Goal: Task Accomplishment & Management: Complete application form

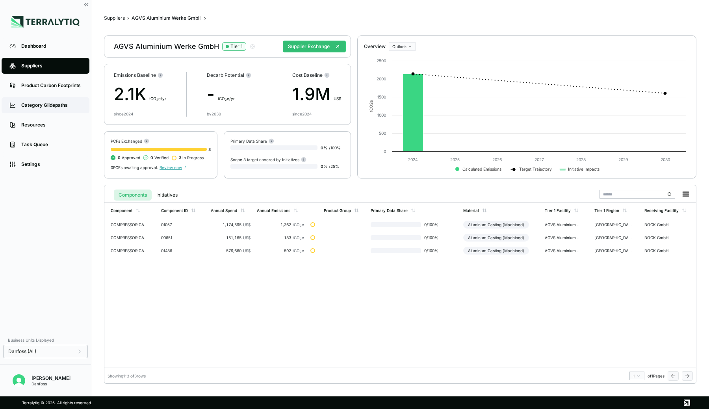
click at [33, 102] on div "Category Glidepaths" at bounding box center [51, 105] width 60 height 6
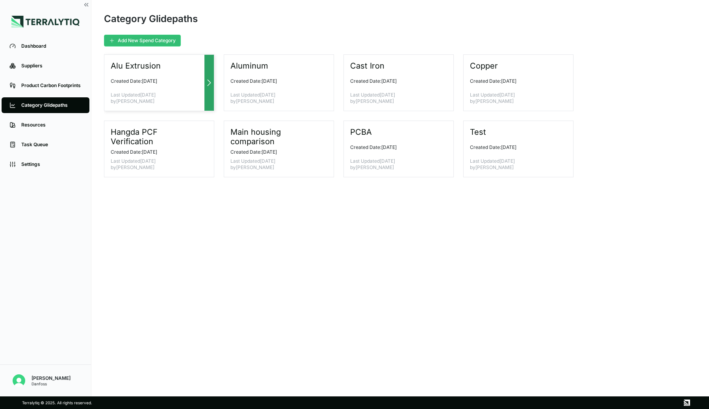
click at [156, 86] on div "Alu Extrusion Created Date: [DATE] Last Updated [DATE] by [PERSON_NAME]" at bounding box center [159, 82] width 110 height 57
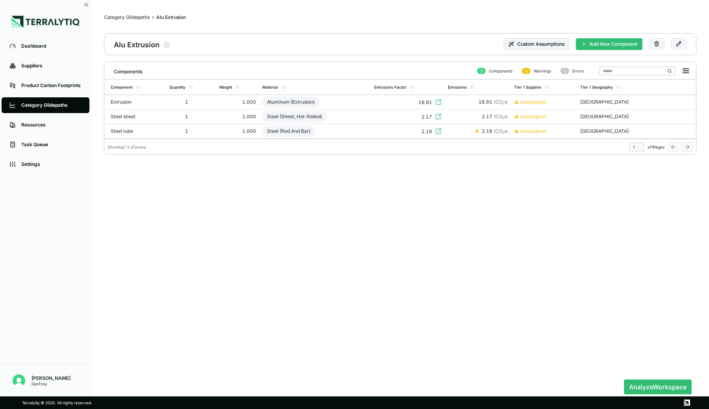
click at [586, 47] on button "Add New Component" at bounding box center [609, 44] width 67 height 12
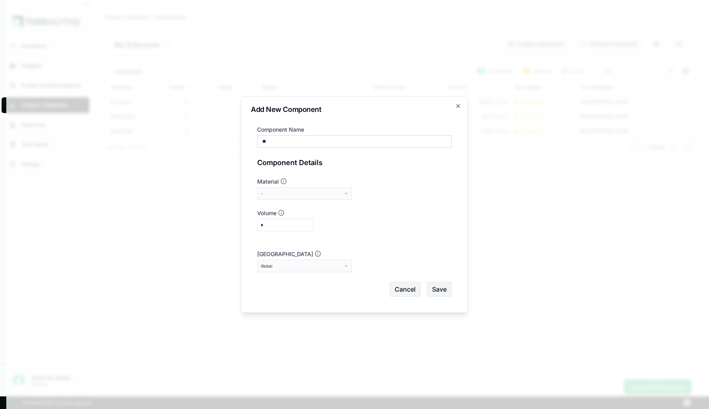
type input "**"
click at [291, 190] on button "-" at bounding box center [304, 193] width 95 height 13
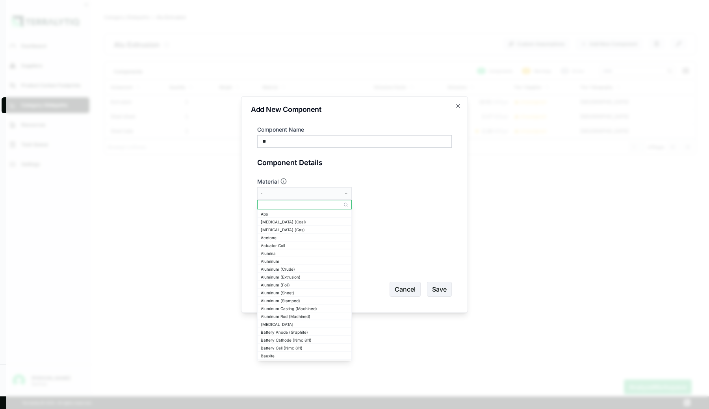
click at [282, 208] on input "text" at bounding box center [305, 204] width 94 height 9
type input "*"
click at [377, 195] on div "Material -" at bounding box center [354, 189] width 195 height 22
click at [416, 191] on div "Material -" at bounding box center [354, 189] width 195 height 22
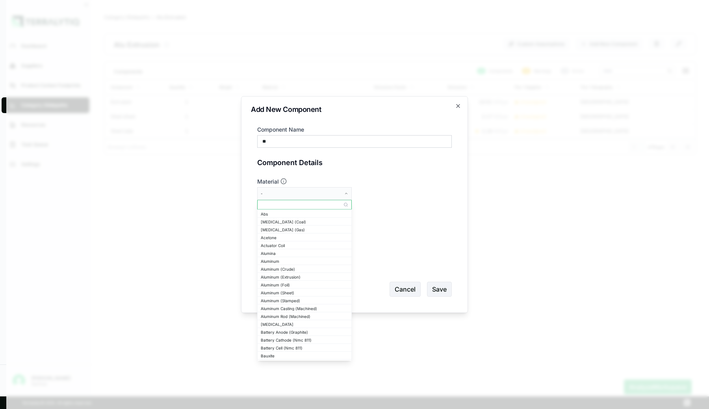
click at [330, 191] on div "-" at bounding box center [302, 193] width 82 height 5
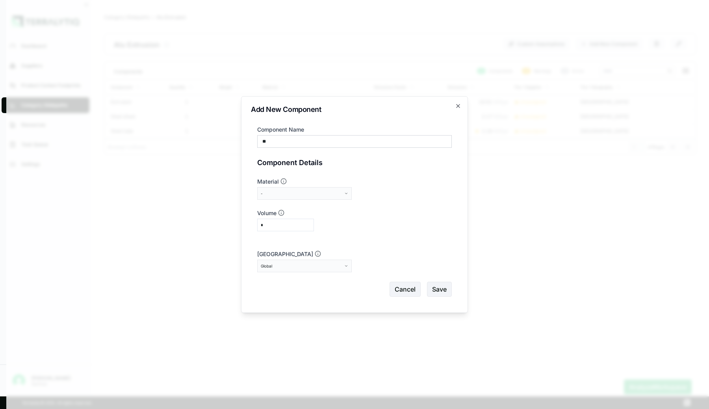
click at [332, 192] on div "-" at bounding box center [302, 193] width 82 height 5
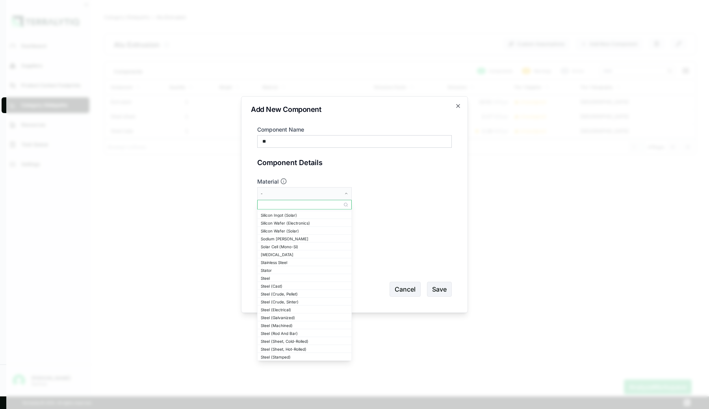
scroll to position [904, 0]
click at [404, 231] on div "*" at bounding box center [352, 225] width 190 height 13
click at [397, 291] on button "Cancel" at bounding box center [405, 289] width 31 height 15
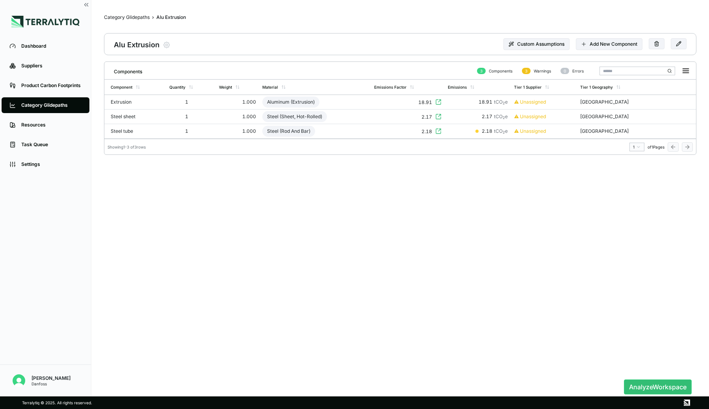
click at [36, 101] on link "Category Glidepaths" at bounding box center [46, 105] width 88 height 16
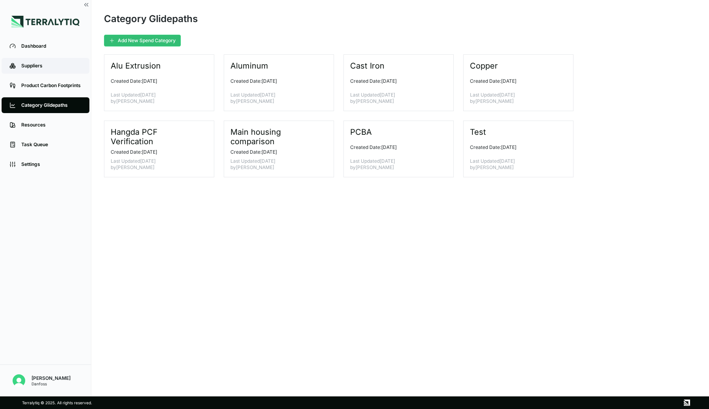
click at [32, 61] on link "Suppliers" at bounding box center [46, 66] width 88 height 16
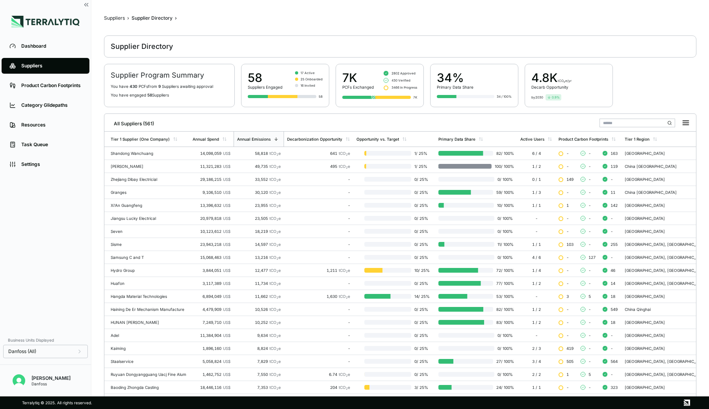
click at [615, 122] on input "text" at bounding box center [638, 123] width 76 height 9
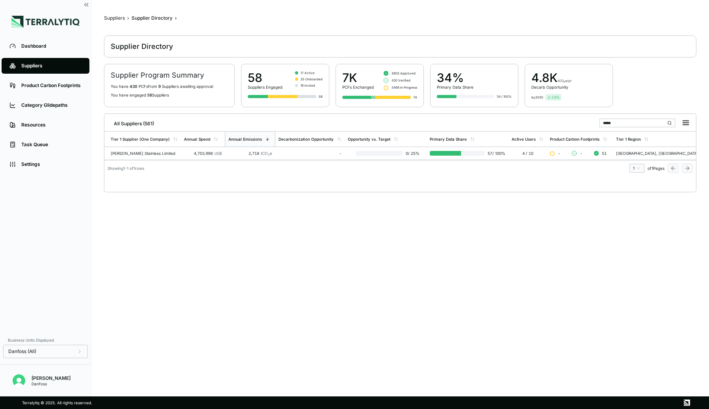
type input "*****"
click at [265, 153] on div "2,718 tCO 2 e" at bounding box center [250, 153] width 44 height 5
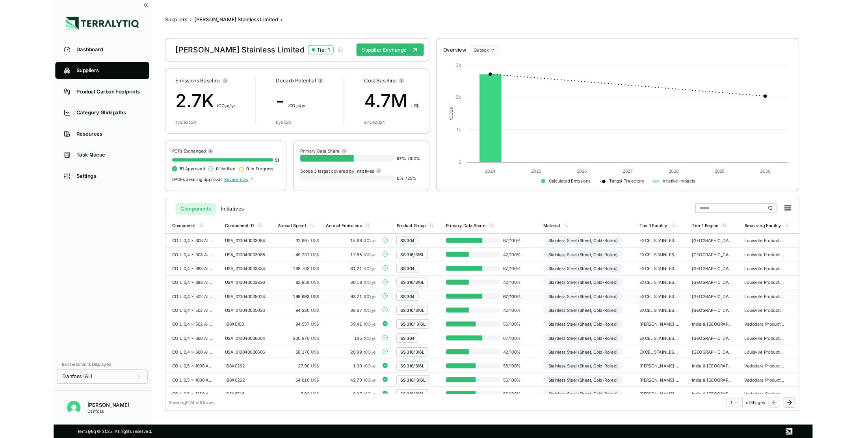
scroll to position [16, 0]
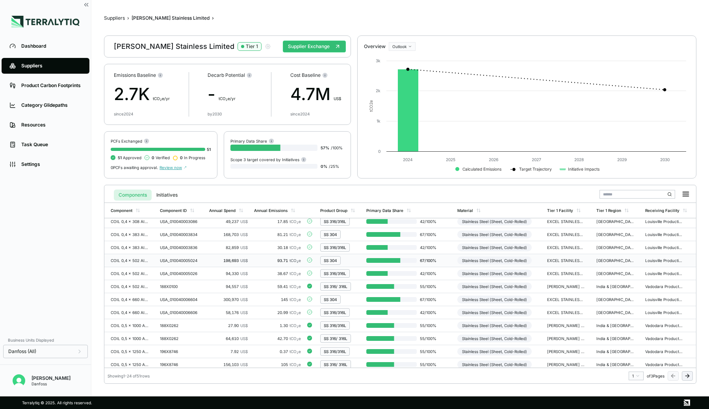
click at [252, 264] on td "93.71 tCO 2 e" at bounding box center [277, 260] width 53 height 13
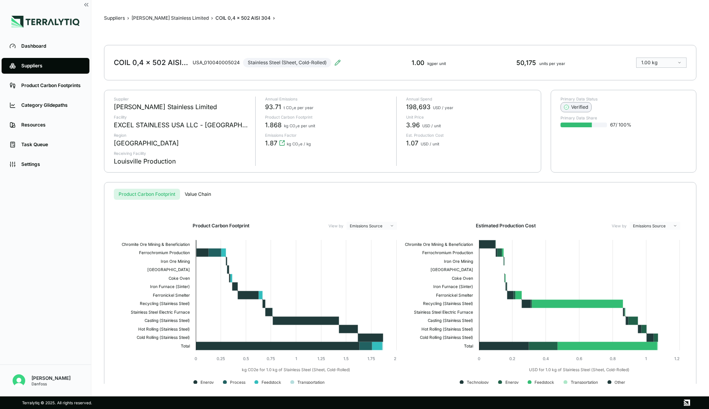
click at [583, 106] on div "Verified" at bounding box center [576, 107] width 24 height 6
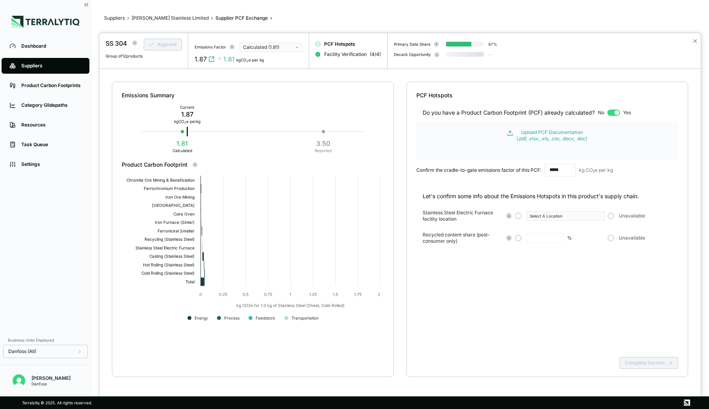
type input "**"
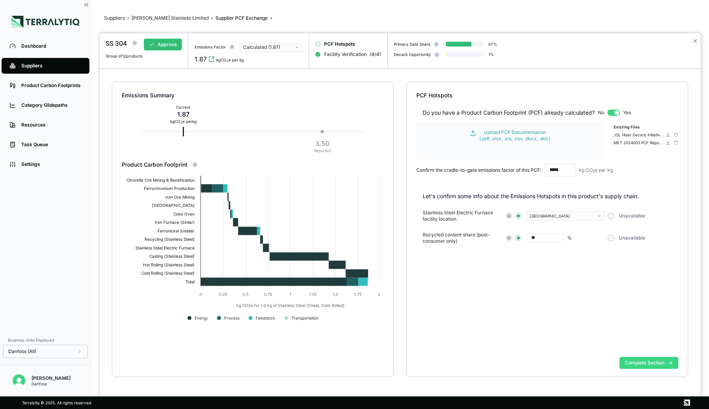
click at [629, 366] on button "Complete Section" at bounding box center [649, 363] width 59 height 12
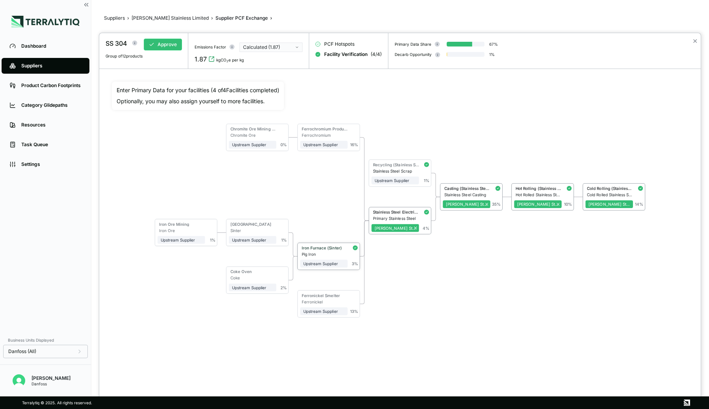
click at [330, 246] on div "Iron Furnace (Sinter)" at bounding box center [323, 247] width 43 height 5
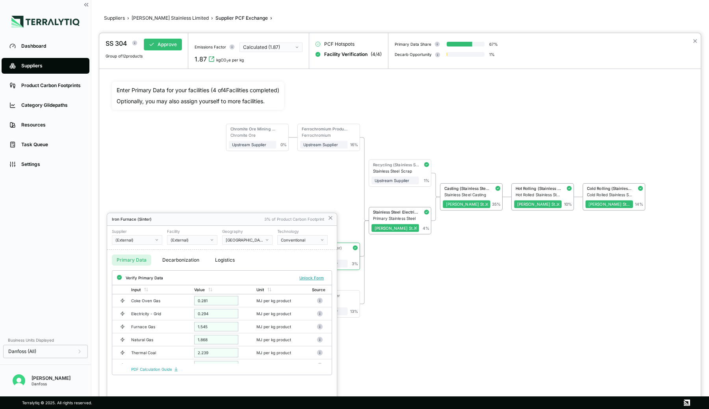
click at [319, 238] on button "Conventional" at bounding box center [302, 239] width 50 height 9
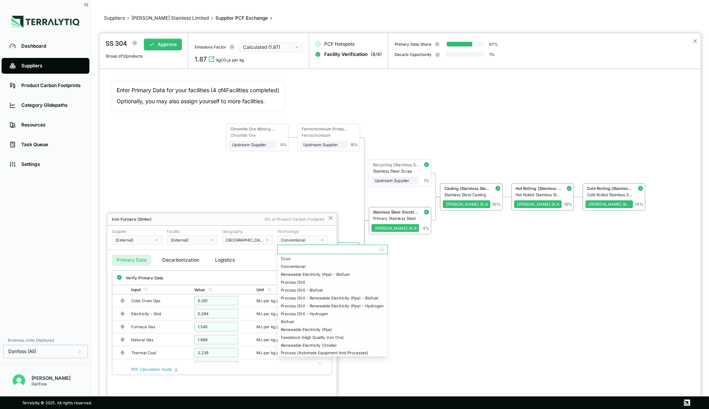
click at [319, 238] on button "Conventional" at bounding box center [302, 239] width 50 height 9
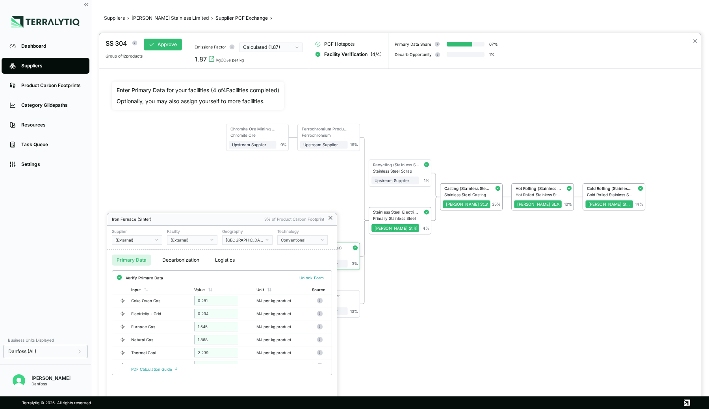
click at [331, 217] on icon at bounding box center [330, 217] width 3 height 3
